Goal: Find specific page/section: Find specific page/section

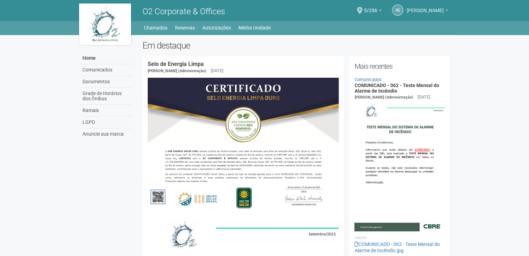
click at [431, 9] on span "[PERSON_NAME]" at bounding box center [425, 7] width 37 height 12
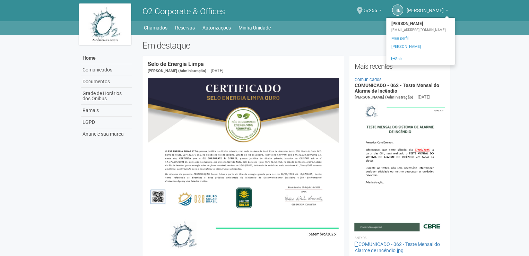
click at [446, 9] on link "[PERSON_NAME]" at bounding box center [428, 12] width 42 height 6
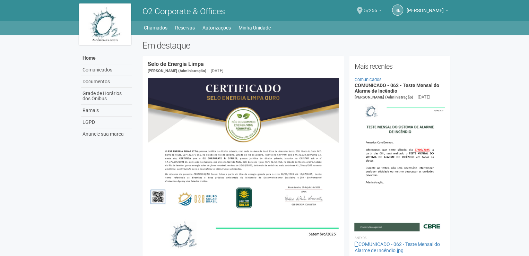
click at [375, 7] on span "5/256" at bounding box center [370, 7] width 13 height 12
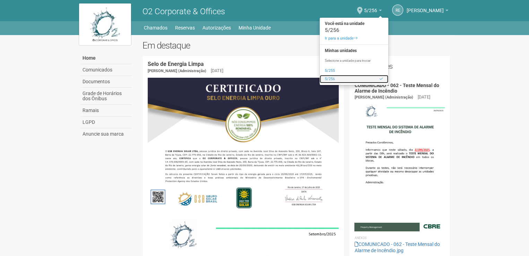
click at [337, 79] on link "5/256" at bounding box center [354, 79] width 69 height 8
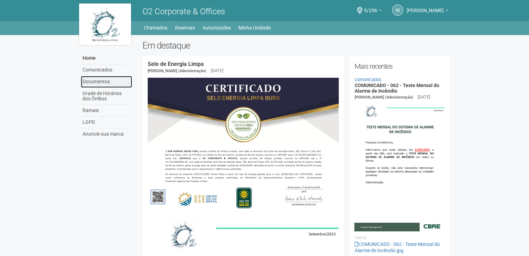
click at [108, 81] on link "Documentos" at bounding box center [106, 82] width 51 height 12
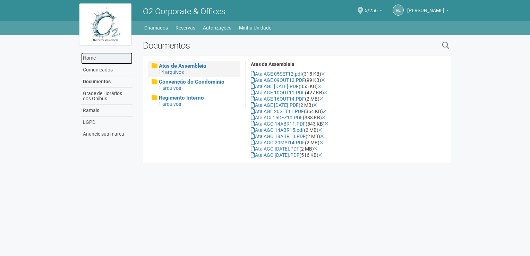
click at [92, 56] on link "Home" at bounding box center [106, 58] width 51 height 12
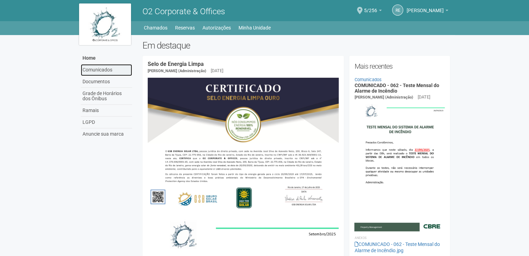
click at [96, 69] on link "Comunicados" at bounding box center [106, 70] width 51 height 12
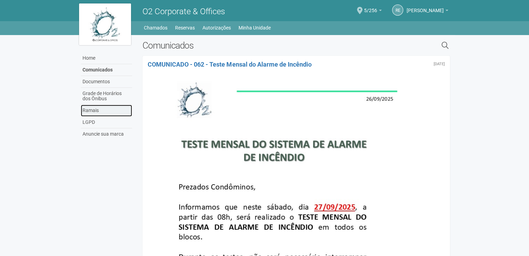
click at [90, 109] on link "Ramais" at bounding box center [106, 111] width 51 height 12
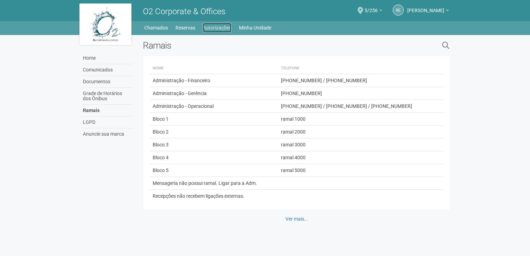
click at [217, 27] on link "Autorizações" at bounding box center [217, 28] width 28 height 10
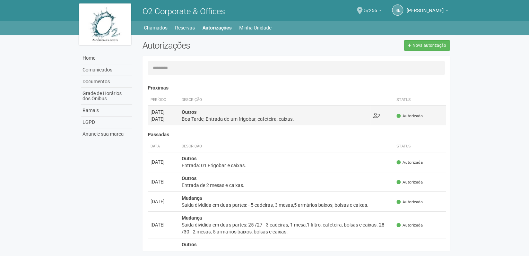
click at [257, 116] on div "Boa Tarde, Entrada de um frigobar, cafeteira, caixas." at bounding box center [275, 118] width 186 height 7
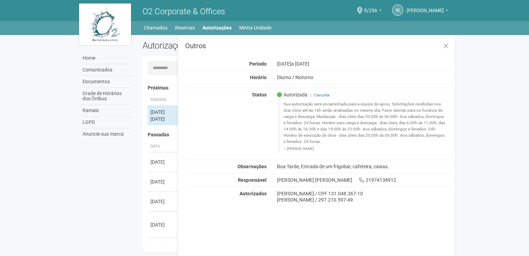
drag, startPoint x: 320, startPoint y: 149, endPoint x: 283, endPoint y: 103, distance: 59.1
click at [283, 103] on blockquote "Sua autorização será encaminhada para a equipe de apoio. Solicitações recebidas…" at bounding box center [363, 126] width 171 height 52
copy blockquote "Sua autorização será encaminhada para a equipe de apoio. Solicitações recebidas…"
click at [452, 217] on div "Outros Período [DATE] a [DATE] Horário Diurno / [GEOGRAPHIC_DATA] Status Autori…" at bounding box center [316, 151] width 277 height 232
